Goal: Entertainment & Leisure: Consume media (video, audio)

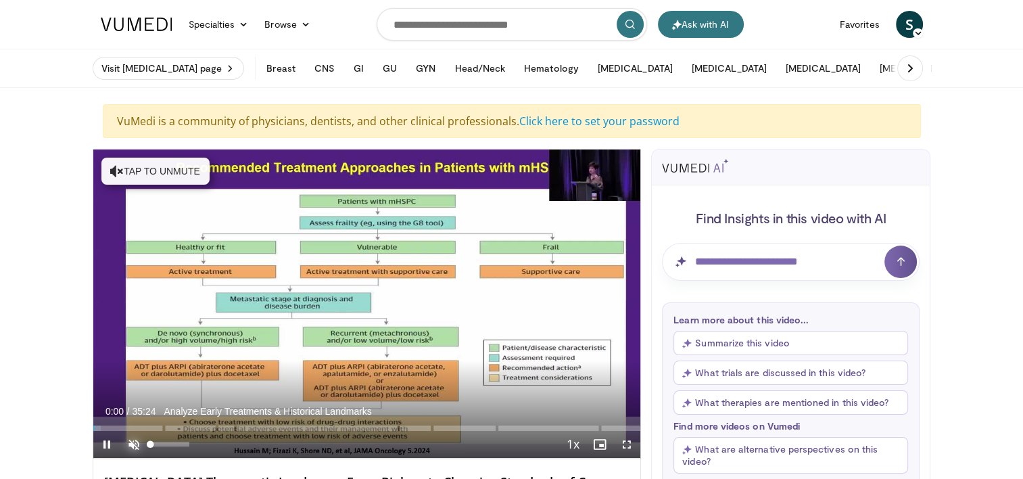
click at [128, 442] on span "Video Player" at bounding box center [133, 444] width 27 height 27
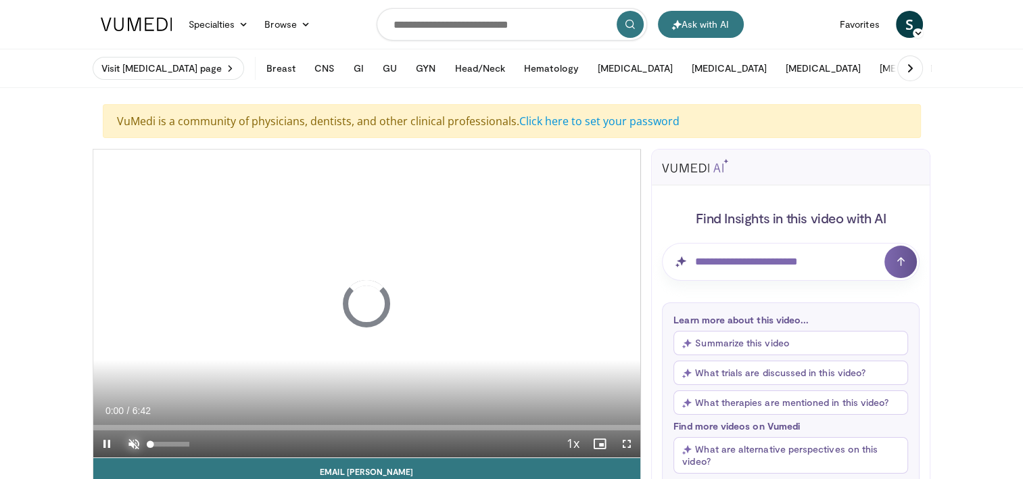
click at [128, 442] on span "Video Player" at bounding box center [133, 443] width 27 height 27
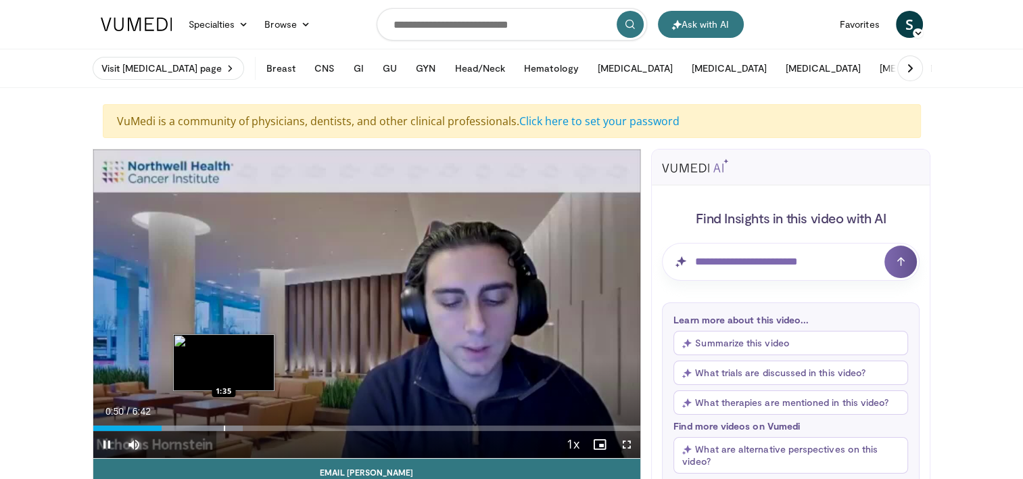
click at [224, 425] on div "Progress Bar" at bounding box center [224, 427] width 1 height 5
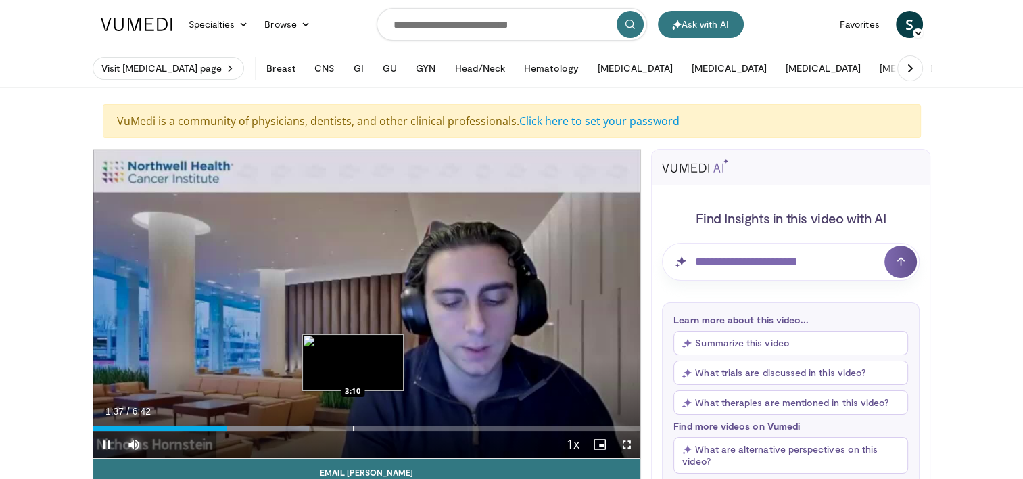
click at [354, 429] on div "Loaded : 39.43% 1:38 3:10" at bounding box center [367, 427] width 548 height 5
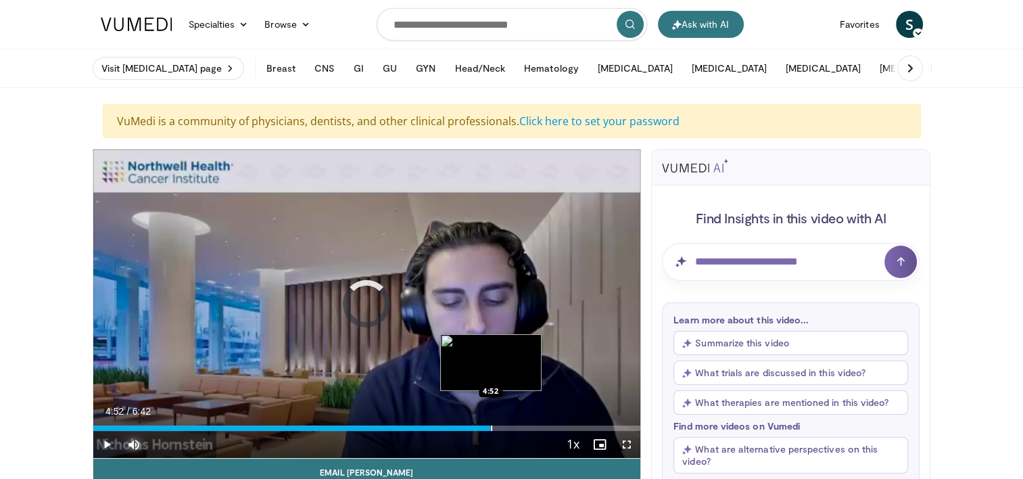
click at [491, 427] on div "Progress Bar" at bounding box center [491, 427] width 1 height 5
